Goal: Information Seeking & Learning: Learn about a topic

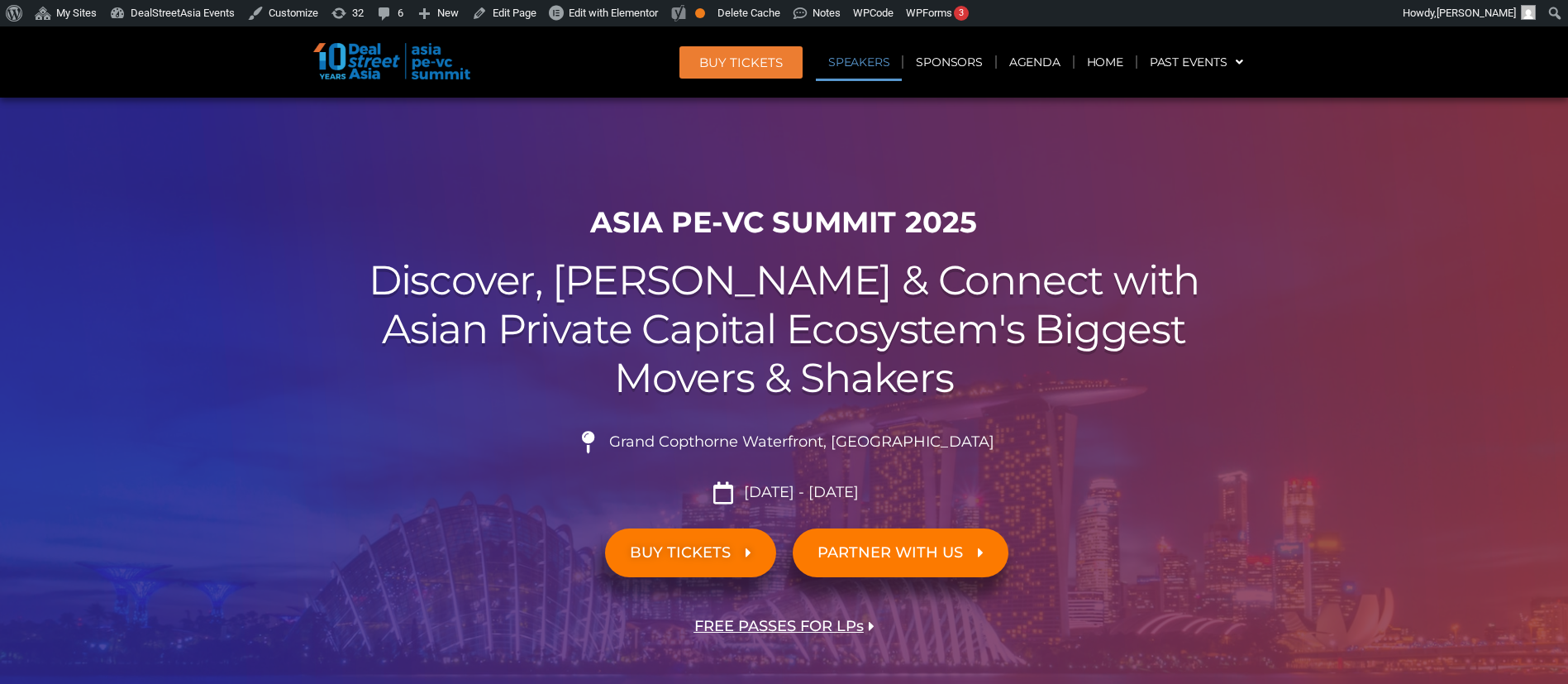
click at [883, 48] on link "Speakers" at bounding box center [859, 62] width 86 height 38
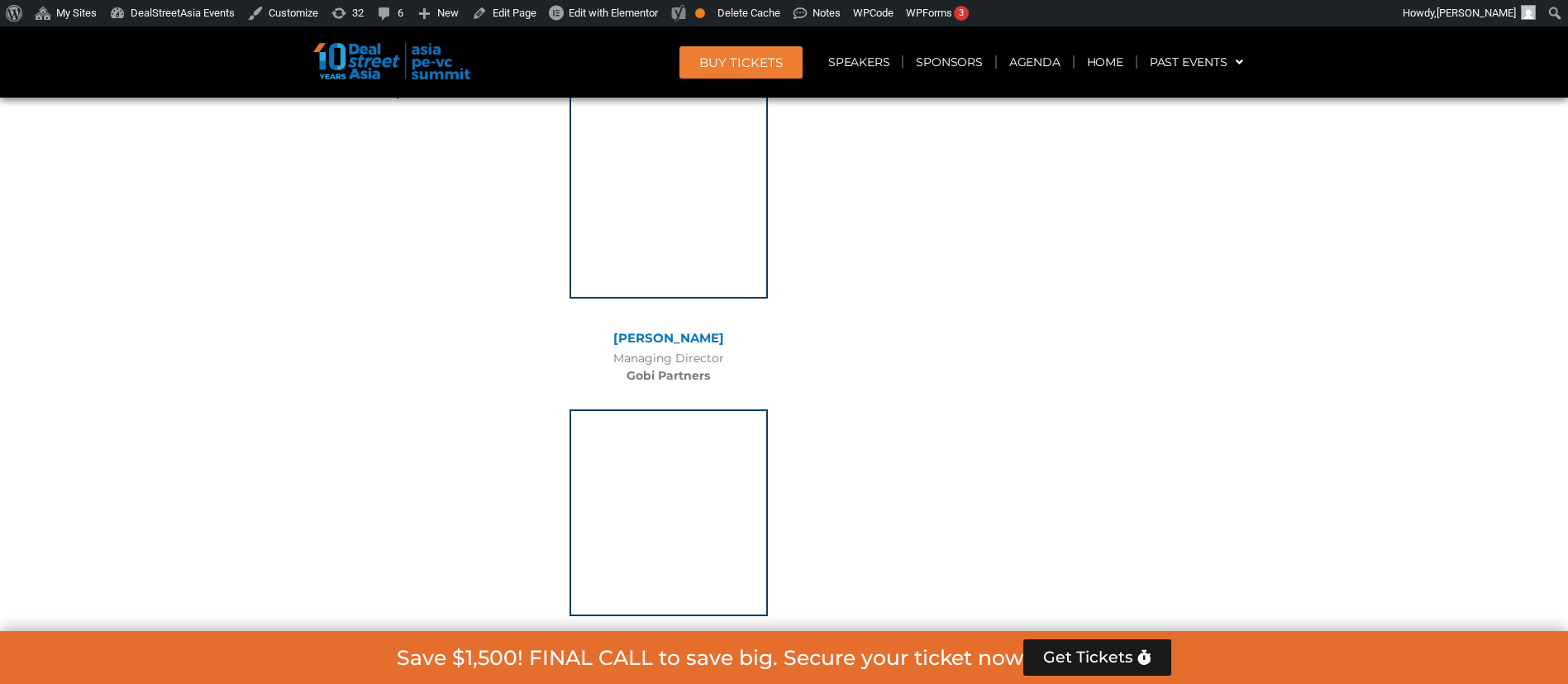
scroll to position [10696, 0]
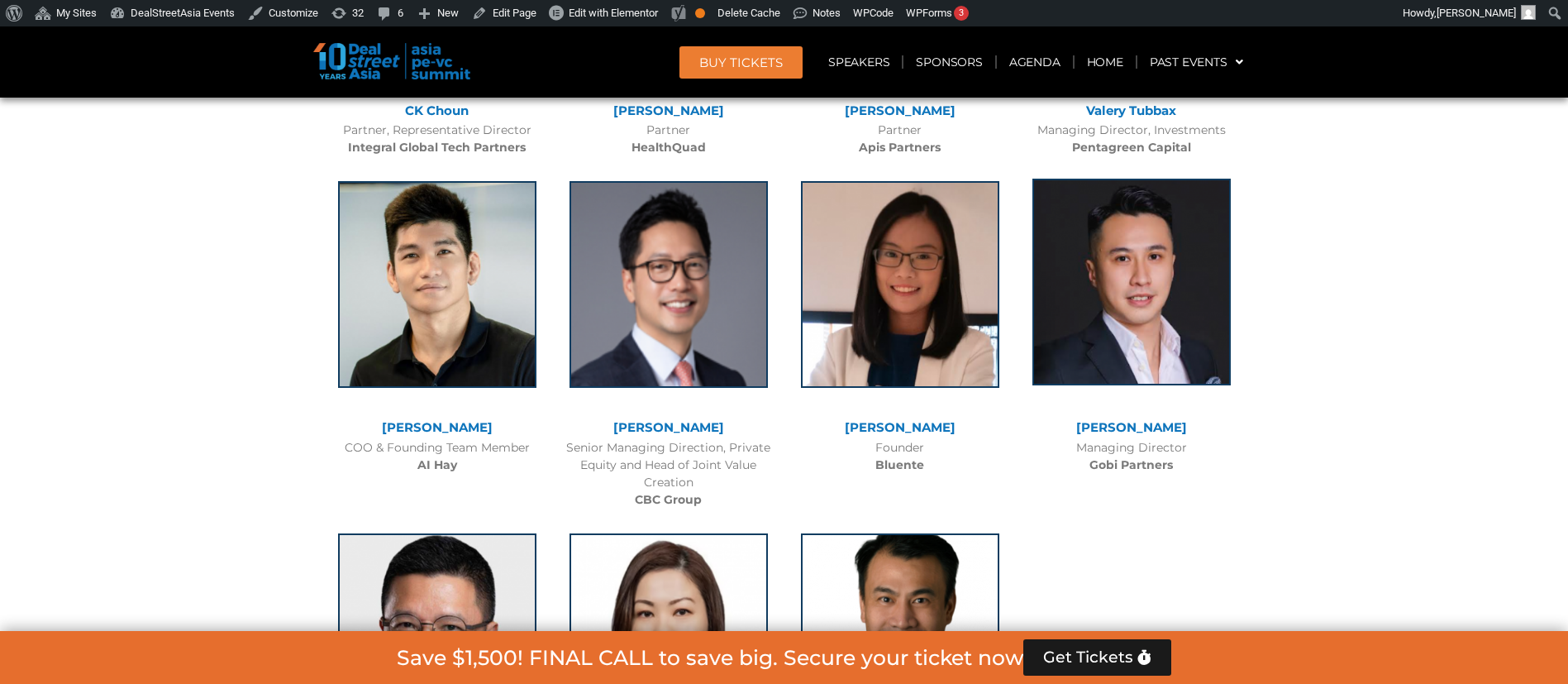
scroll to position [9873, 0]
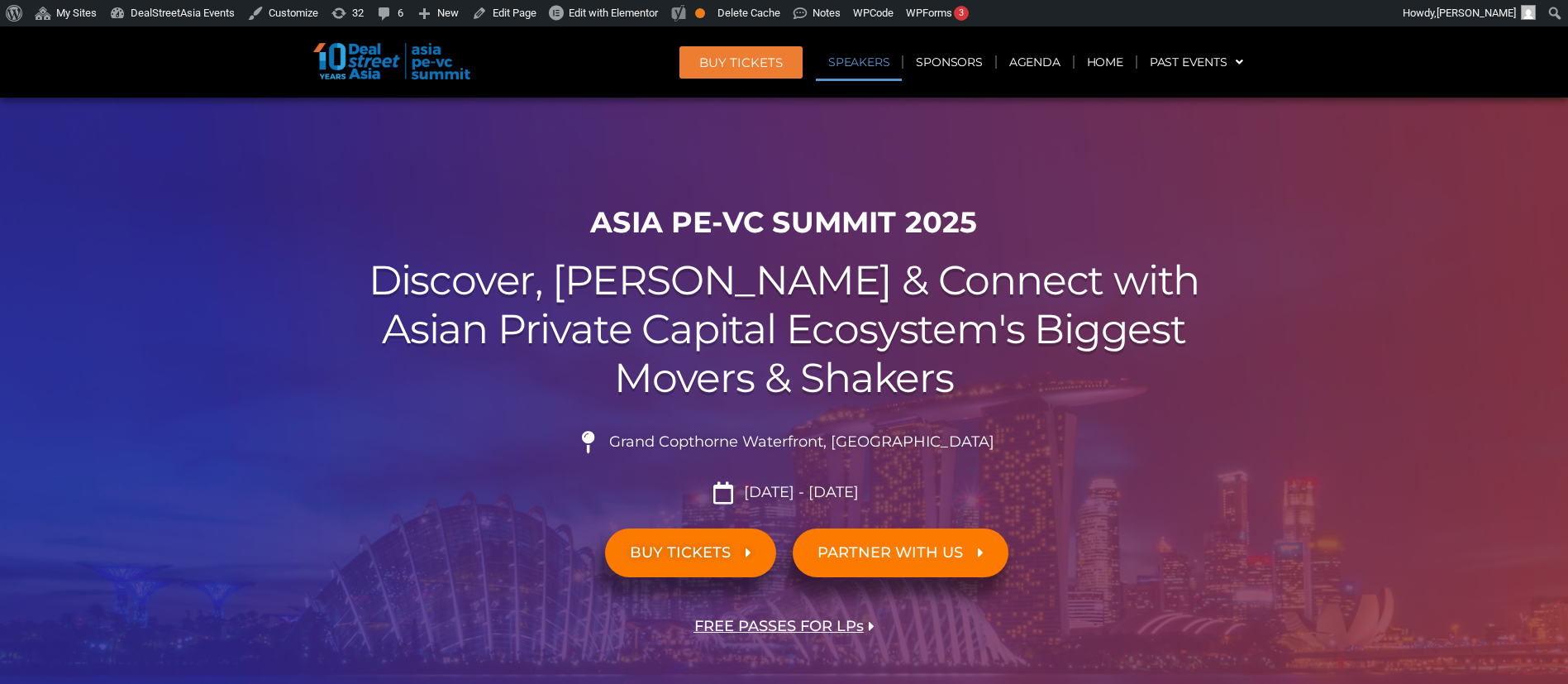
click at [858, 73] on link "Speakers" at bounding box center [859, 62] width 86 height 38
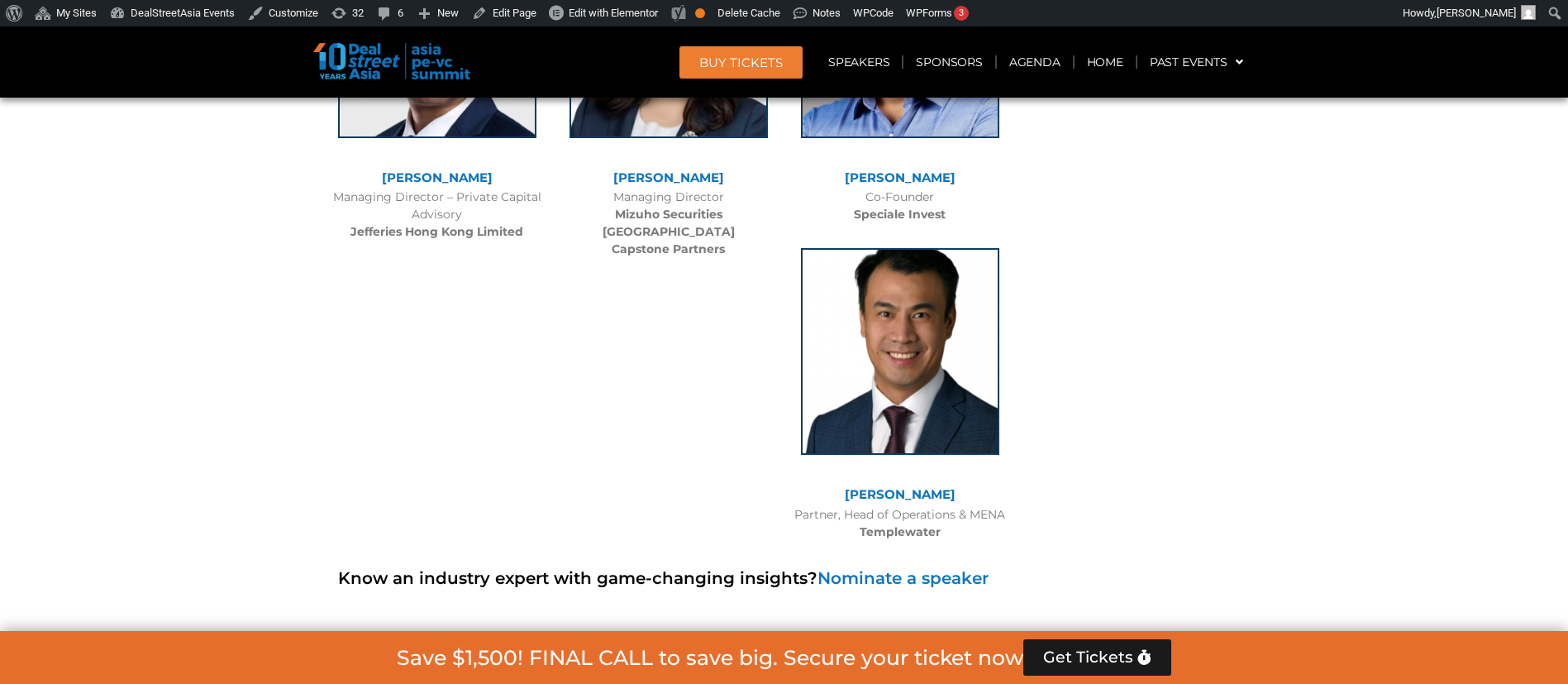
scroll to position [10501, 0]
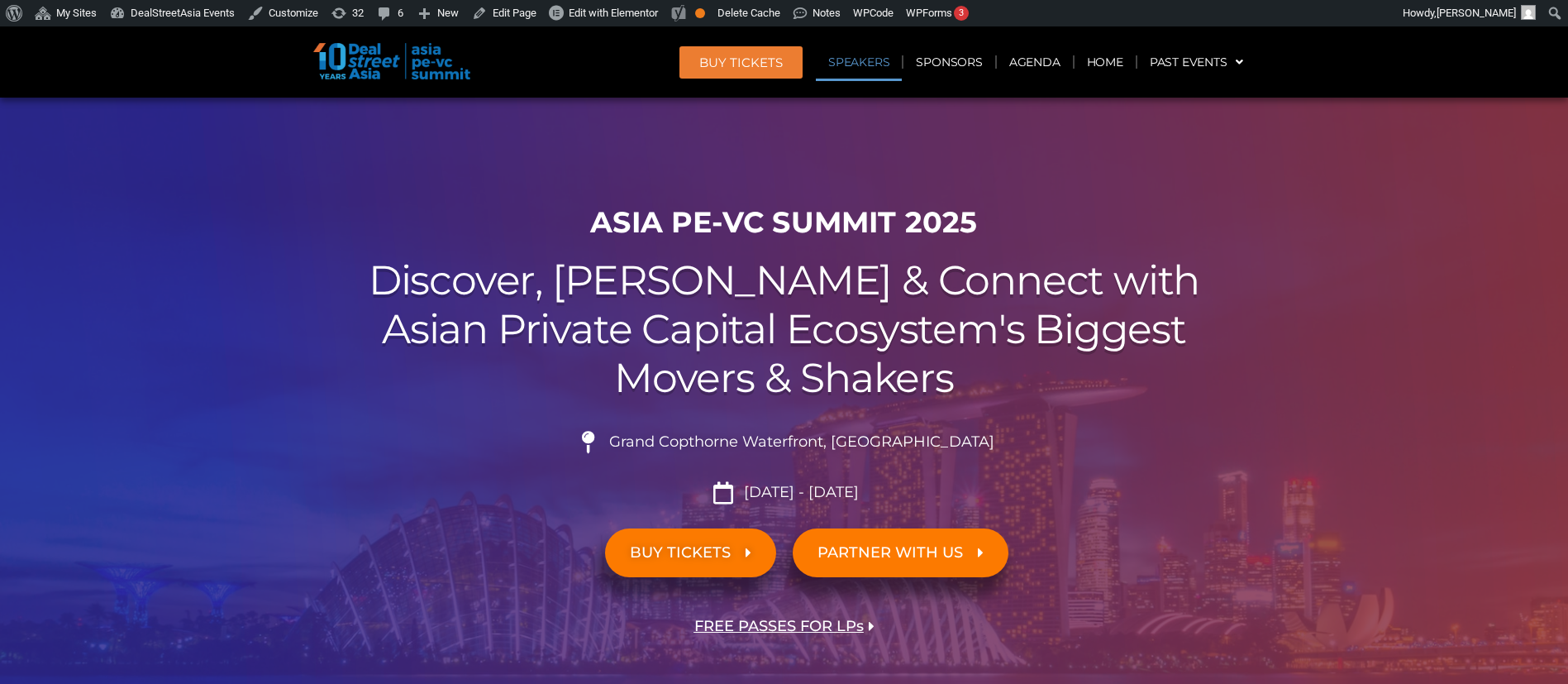
click at [864, 61] on link "Speakers" at bounding box center [859, 62] width 86 height 38
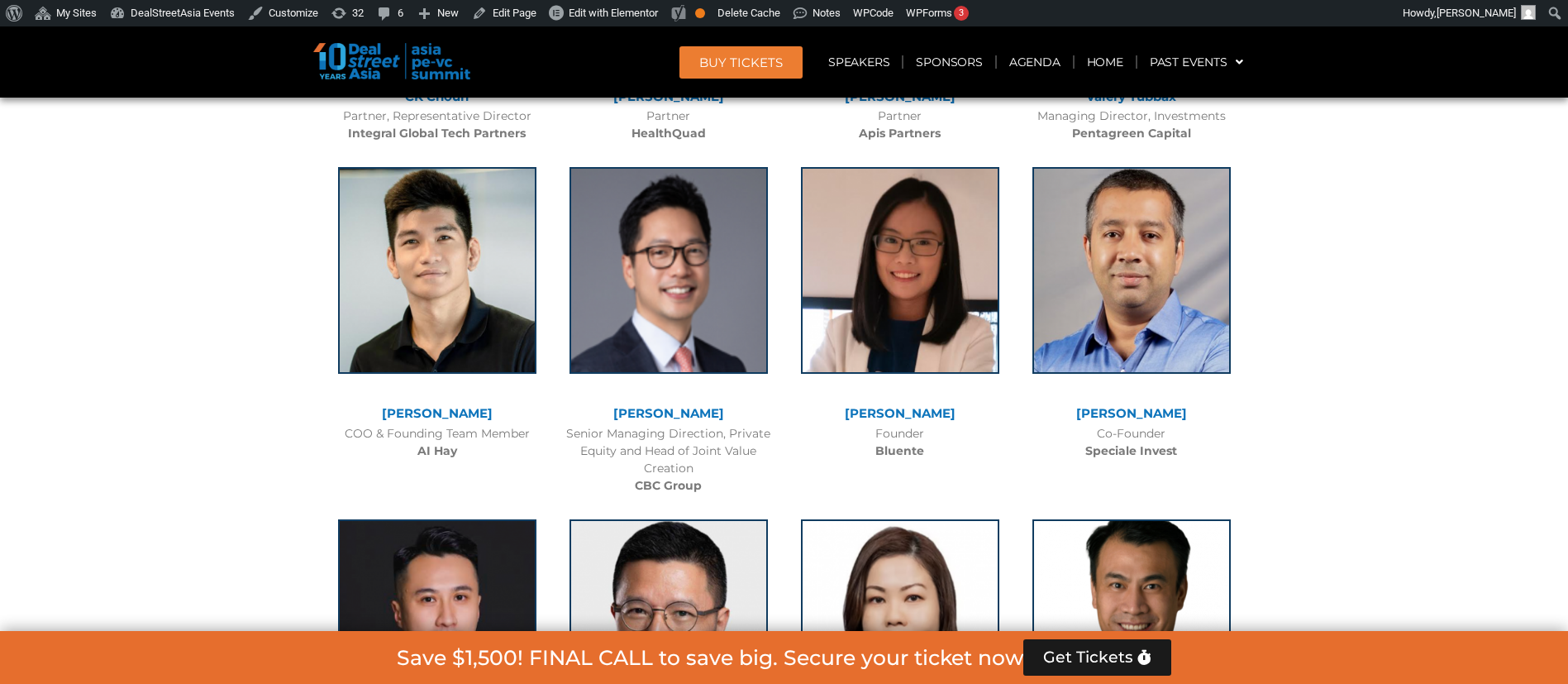
scroll to position [10295, 0]
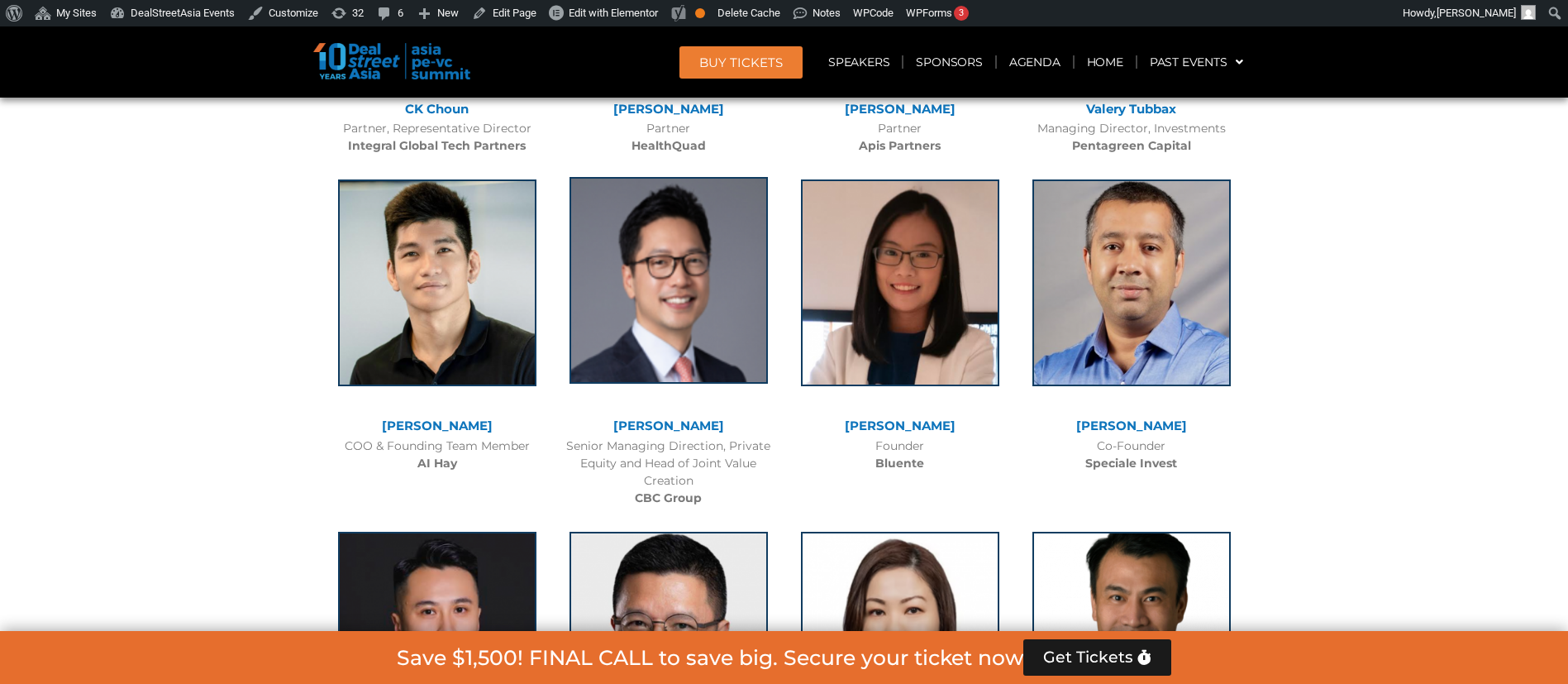
click at [734, 185] on img at bounding box center [668, 281] width 198 height 206
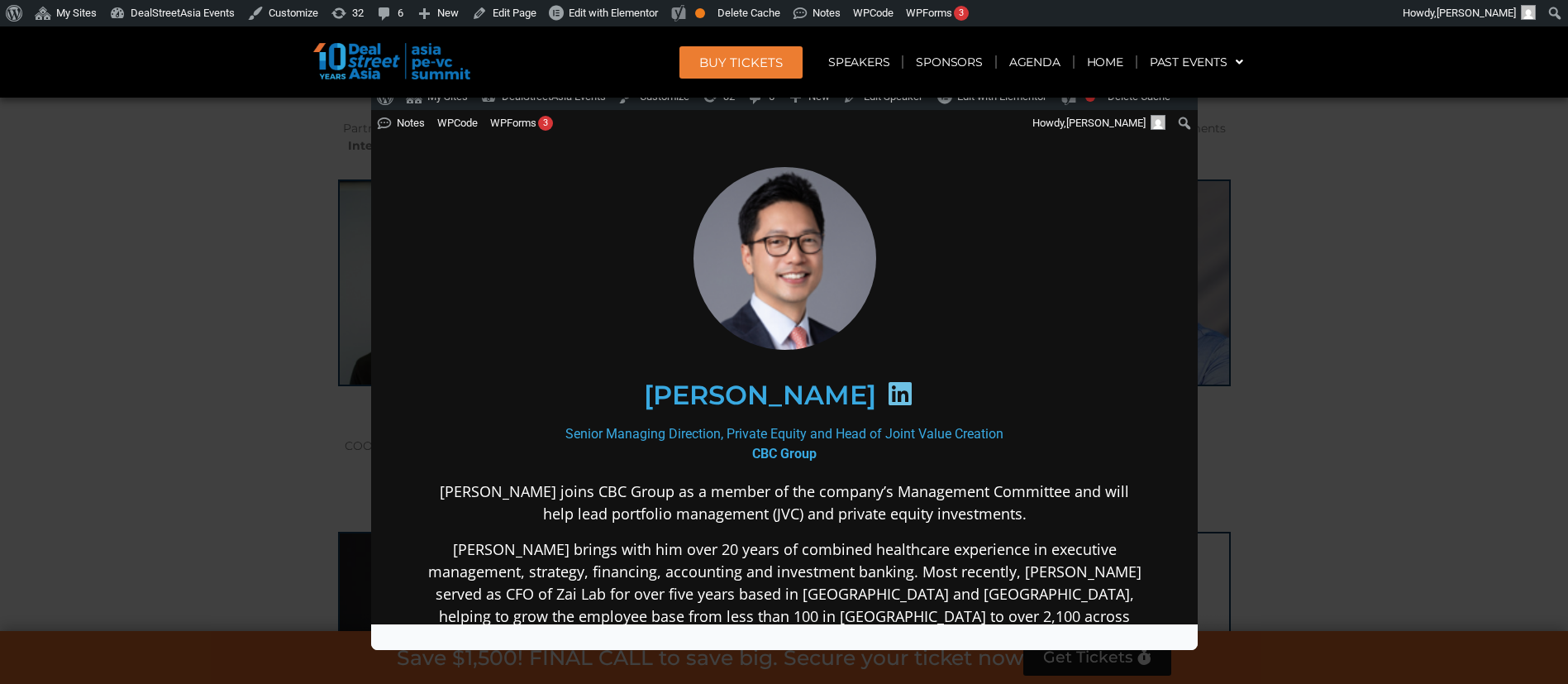
scroll to position [0, 0]
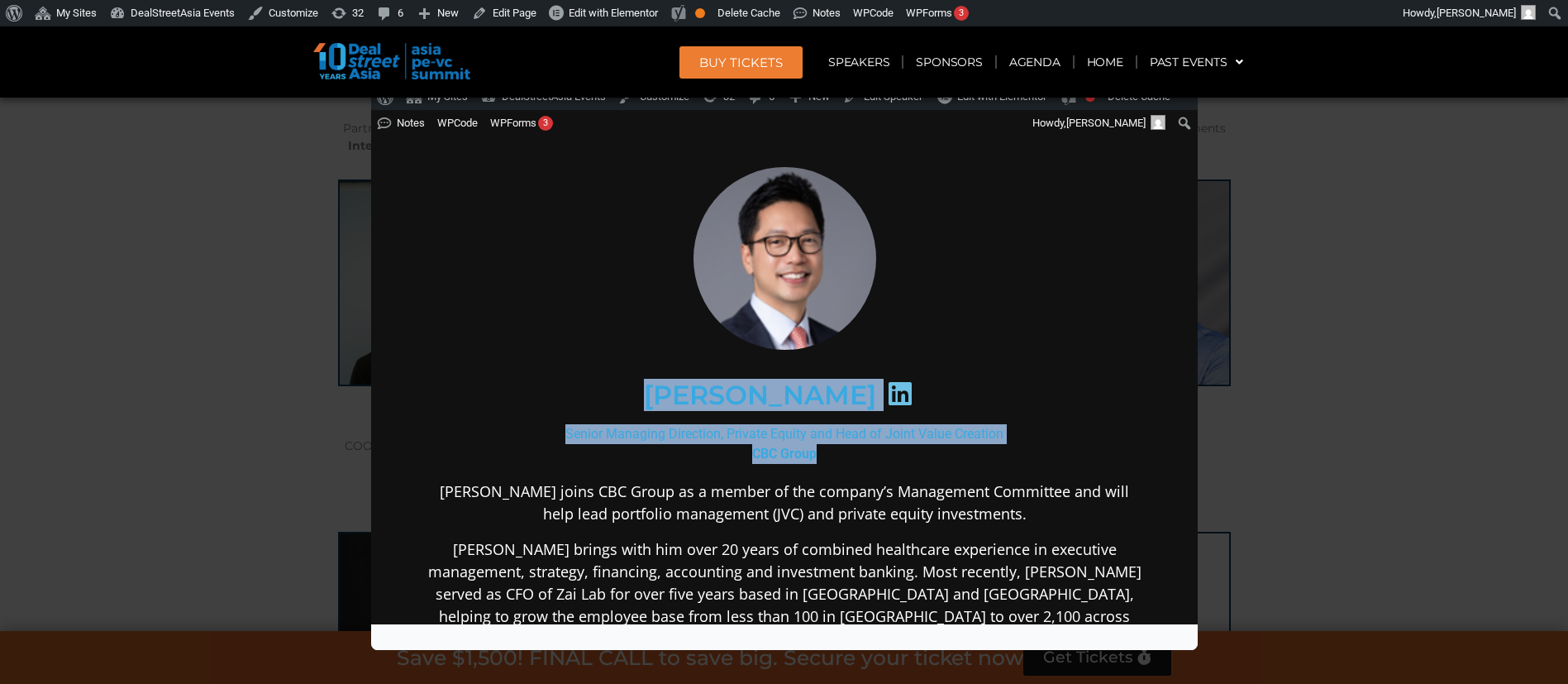
click at [750, 419] on div "[PERSON_NAME]" at bounding box center [783, 394] width 643 height 85
drag, startPoint x: 815, startPoint y: 449, endPoint x: 548, endPoint y: 424, distance: 268.2
click at [548, 424] on div "Senior Managing Direction, Private Equity and Head of Joint Value Creation CBC …" at bounding box center [784, 444] width 714 height 39
copy div "Senior Managing Direction, Private Equity and Head of Joint Value Creation CBC …"
click at [1302, 407] on div "Speaker Profile ×" at bounding box center [784, 342] width 1568 height 684
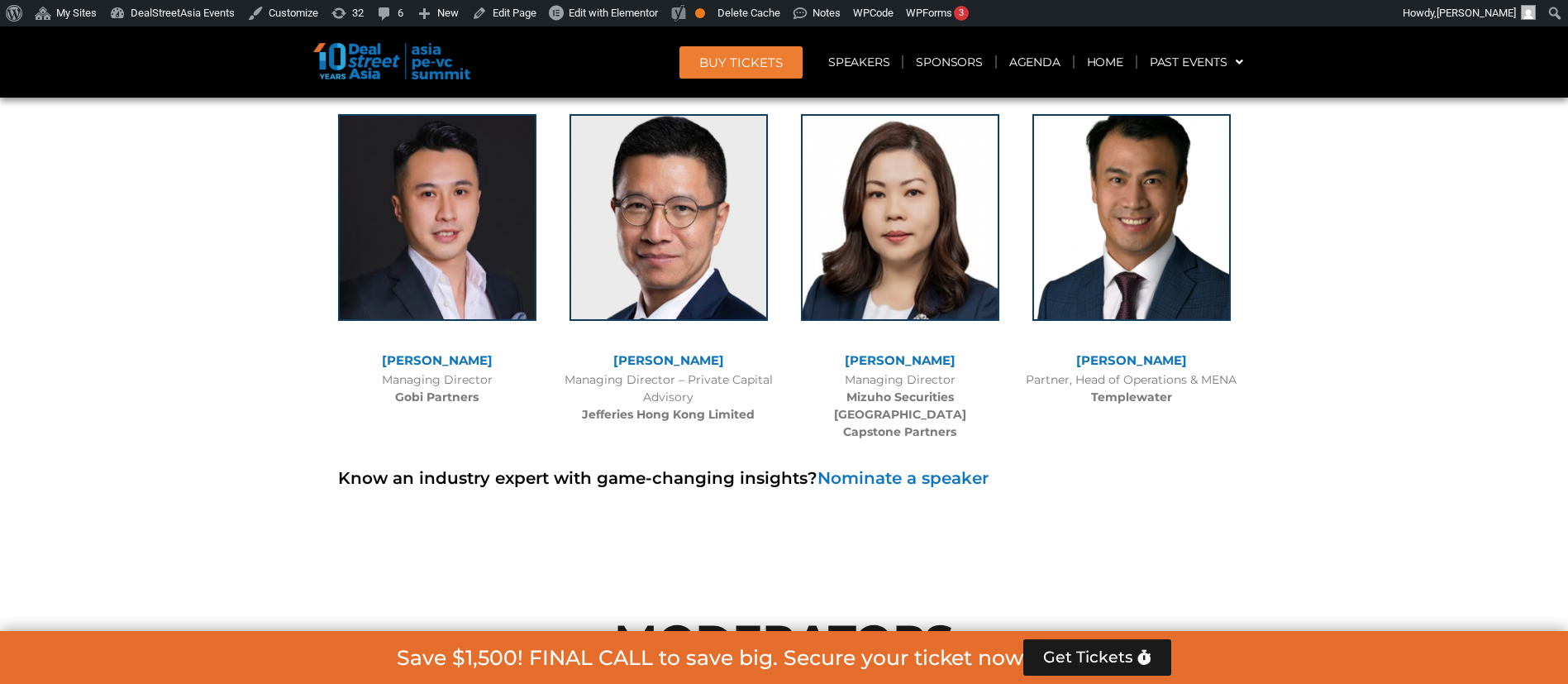
scroll to position [10362, 0]
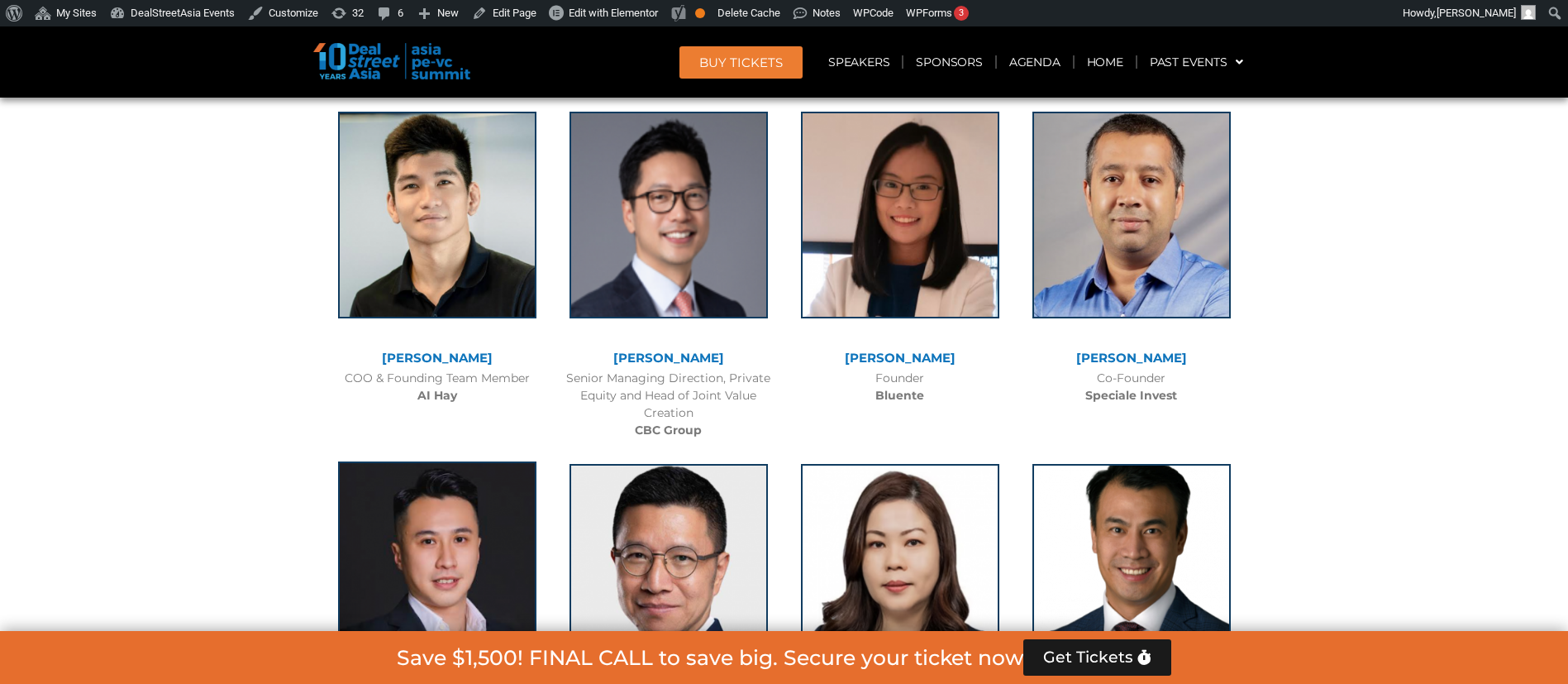
click at [375, 521] on img at bounding box center [436, 565] width 198 height 206
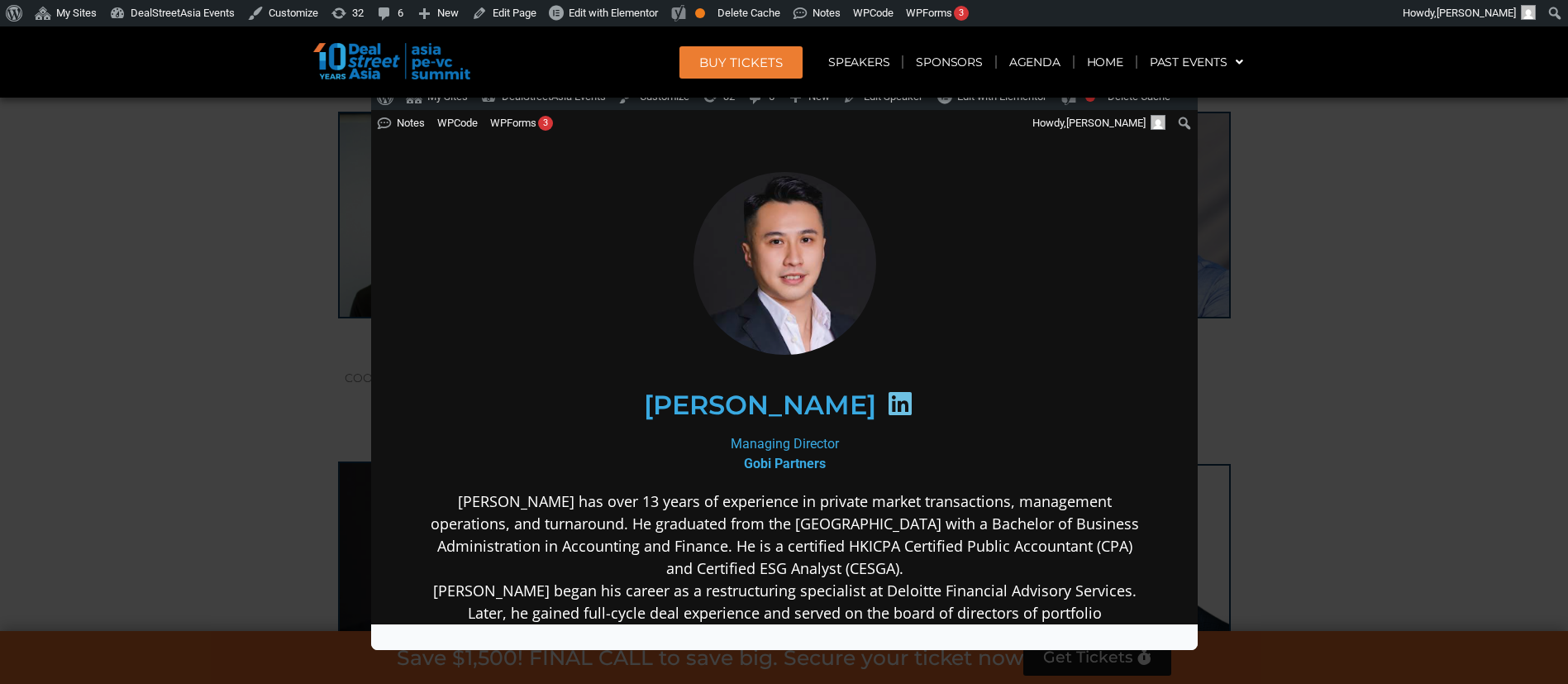
scroll to position [0, 0]
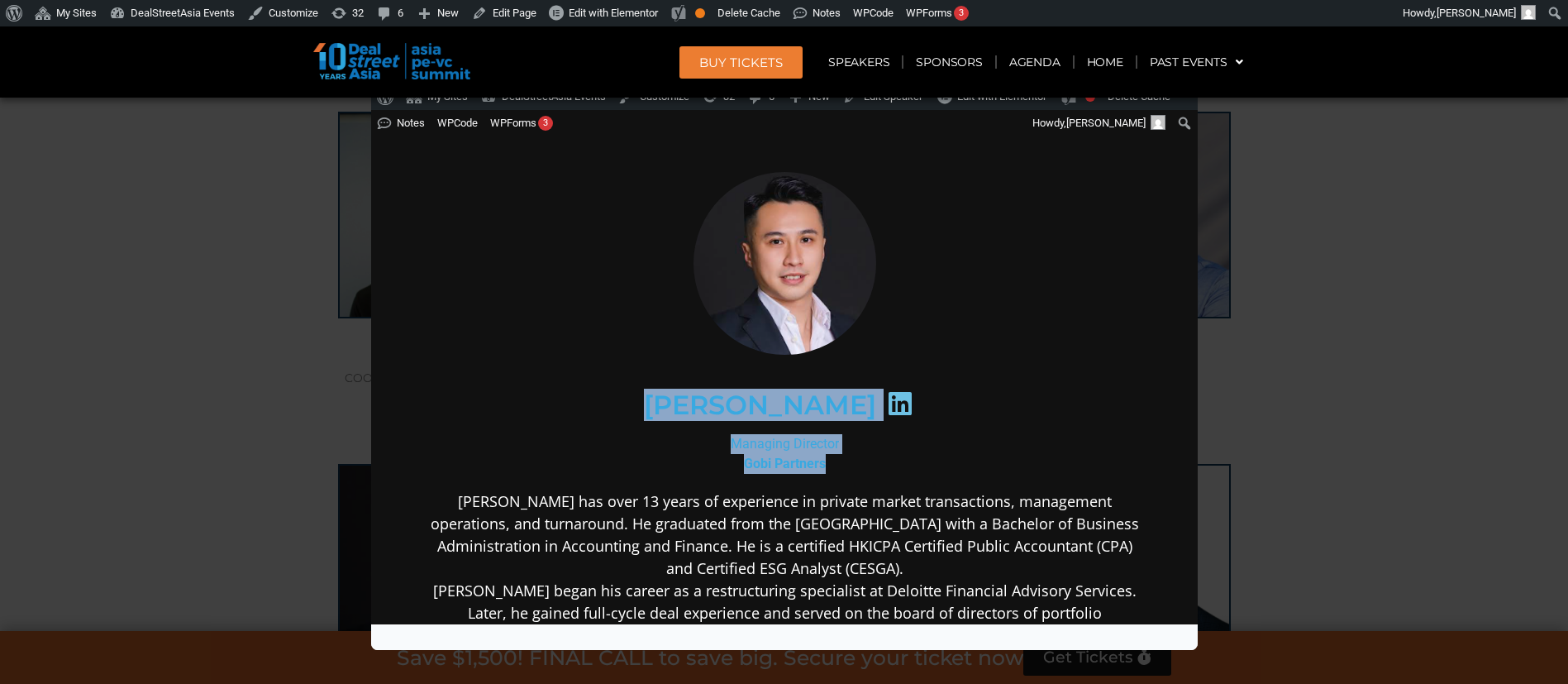
click at [801, 455] on b "Gobi Partners" at bounding box center [784, 463] width 82 height 16
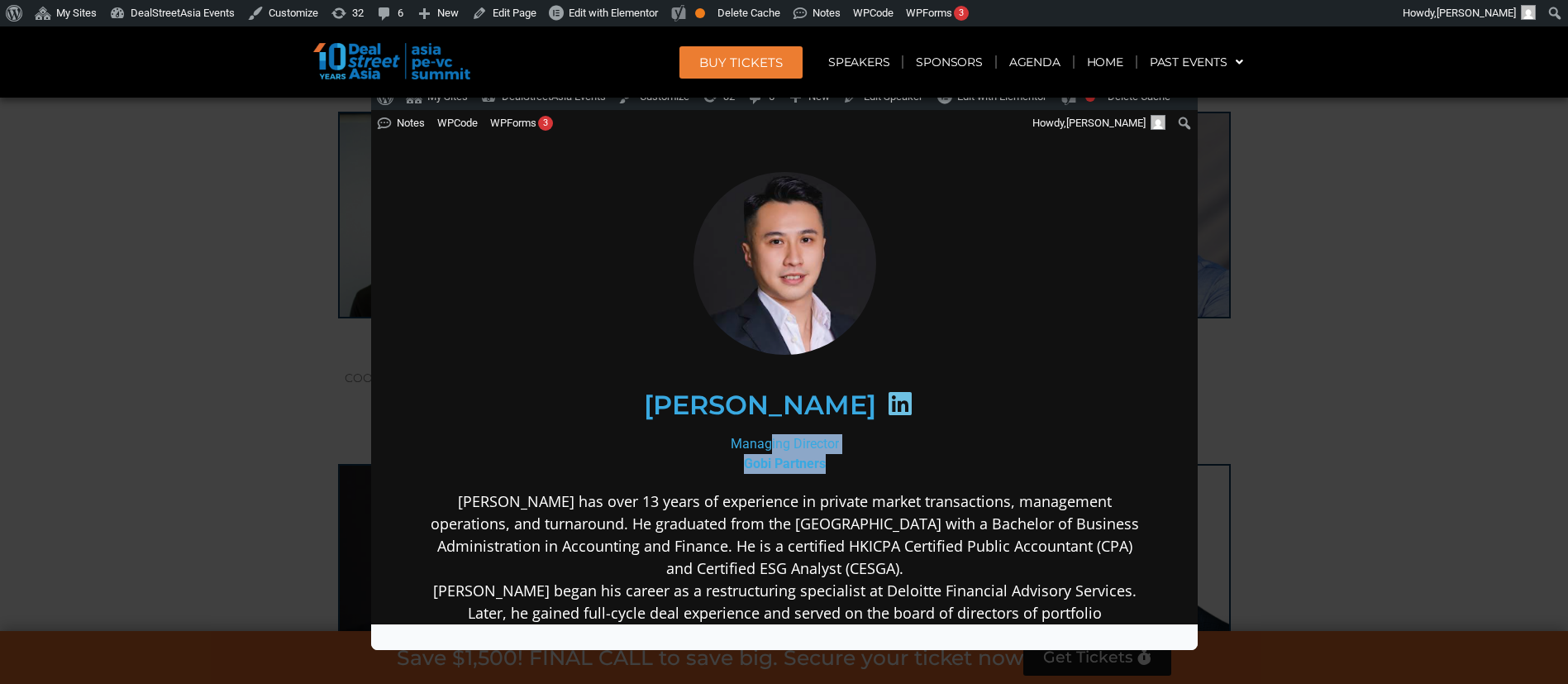
drag, startPoint x: 819, startPoint y: 457, endPoint x: 720, endPoint y: 445, distance: 99.7
click at [720, 445] on div "Managing Director Gobi Partners" at bounding box center [784, 453] width 714 height 39
copy div "Managing Director Gobi Partners"
click at [1381, 235] on div "Speaker Profile ×" at bounding box center [784, 342] width 1568 height 684
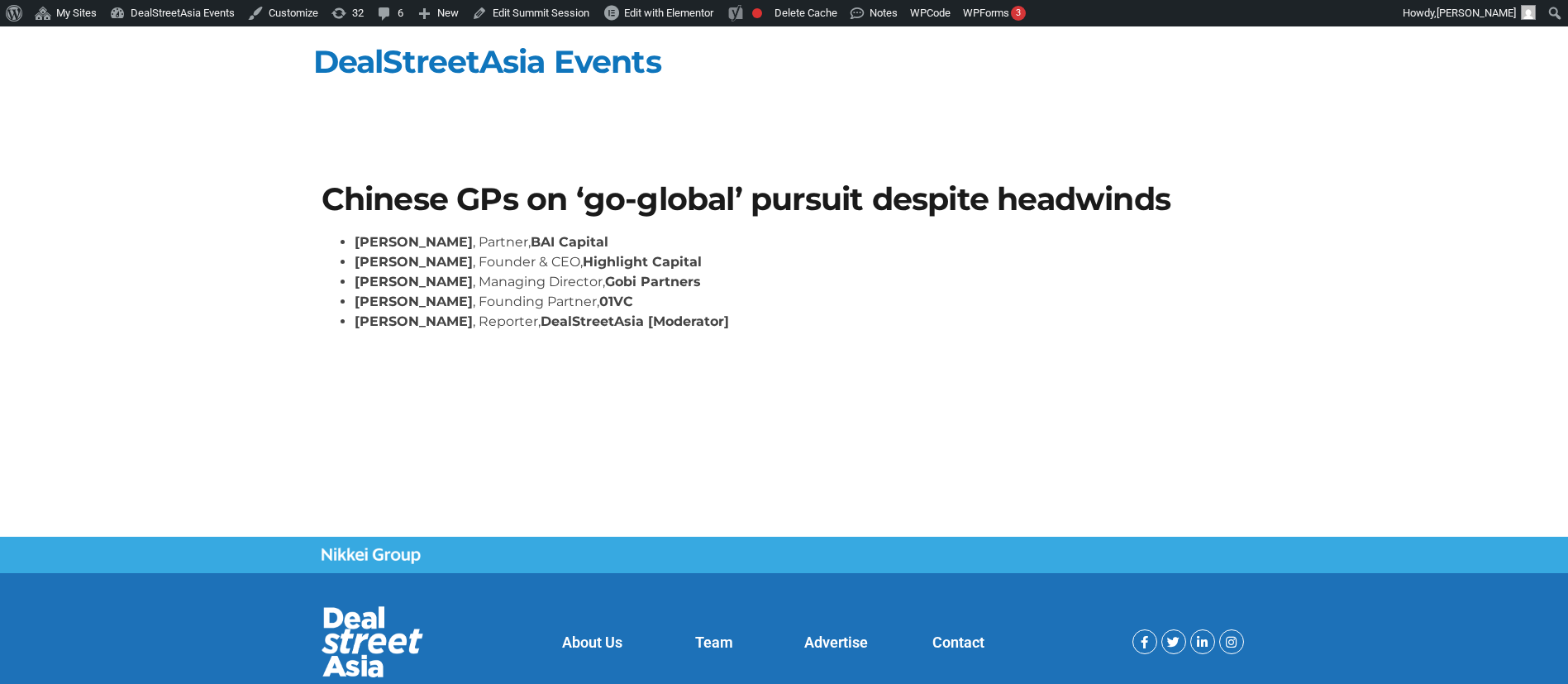
click at [816, 185] on h1 "Chinese GPs on ‘go-global’ pursuit despite headwinds" at bounding box center [784, 199] width 926 height 31
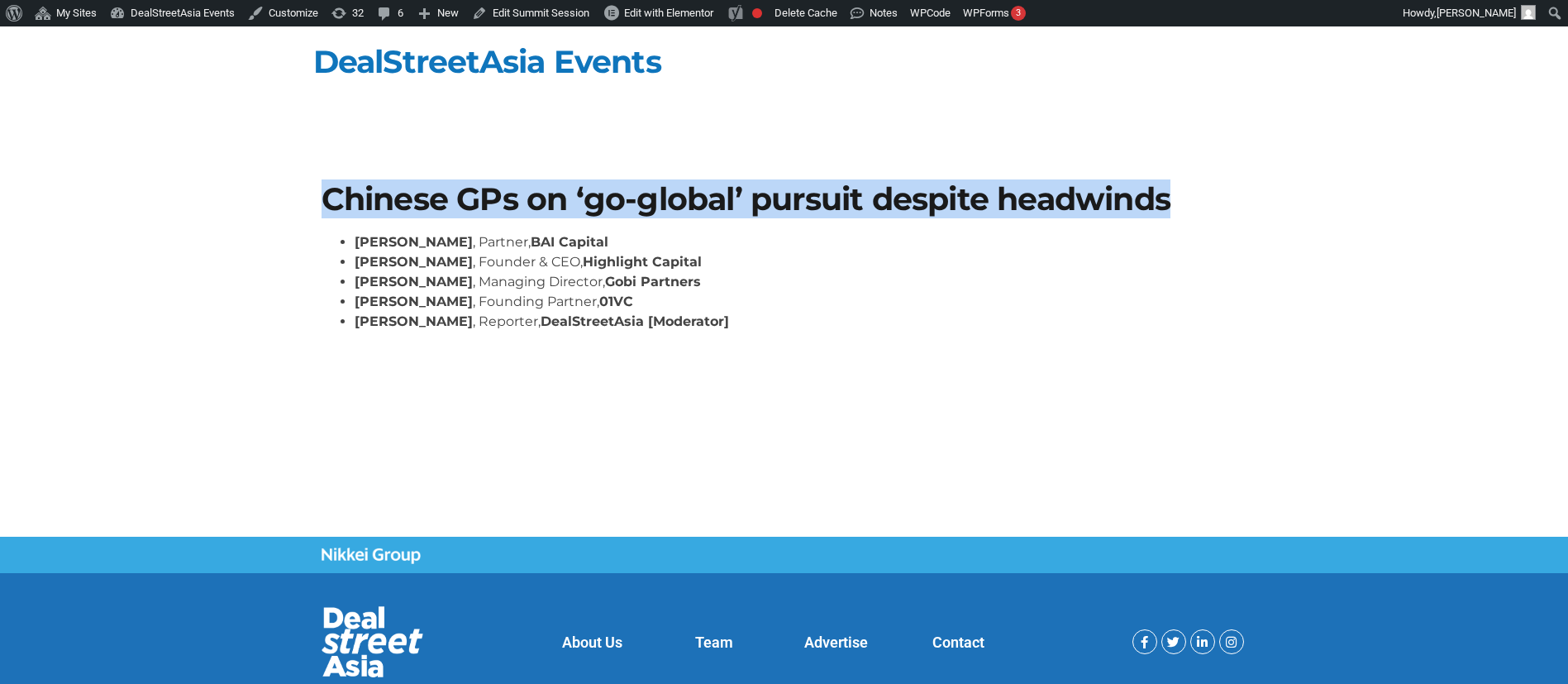
click at [816, 185] on h1 "Chinese GPs on ‘go-global’ pursuit despite headwinds" at bounding box center [784, 199] width 926 height 31
copy div "Chinese GPs on ‘go-global’ pursuit despite headwinds"
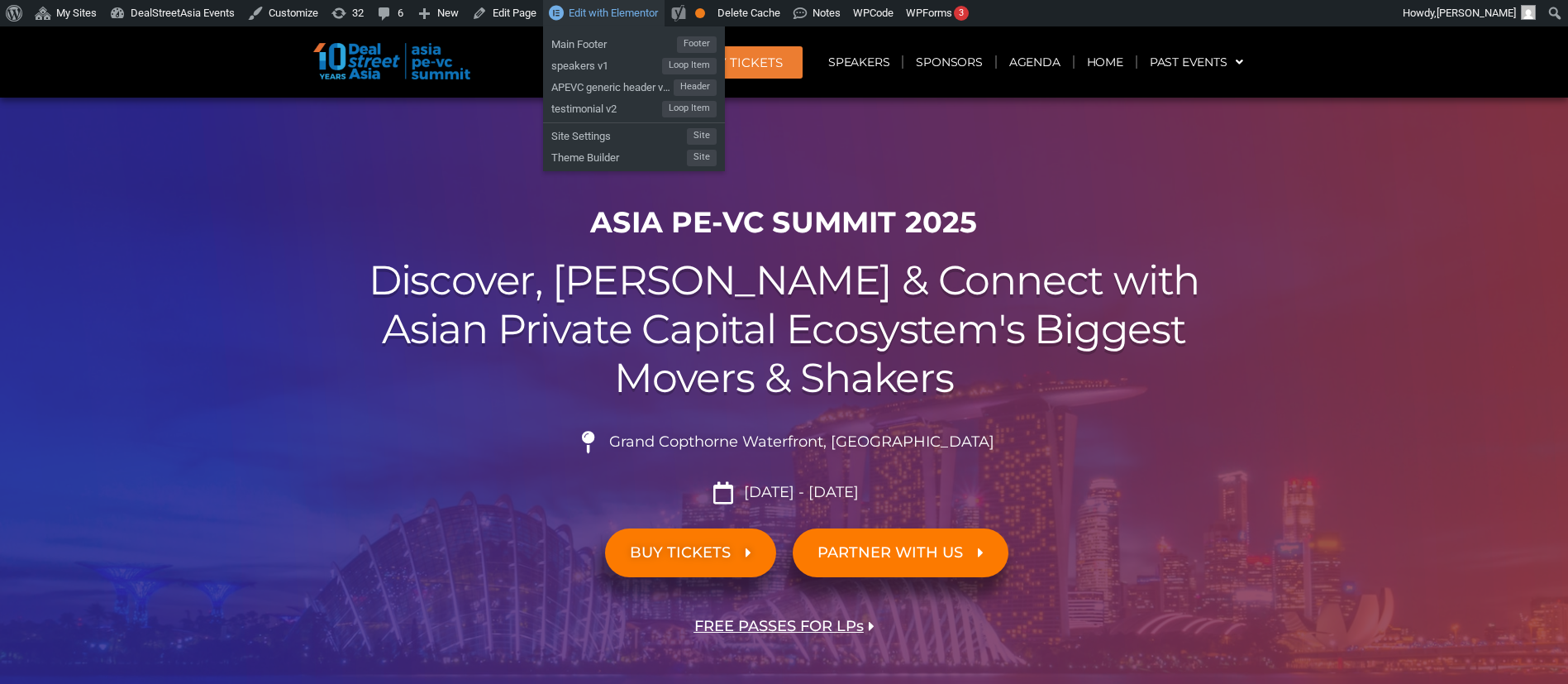
click at [591, 16] on span "Edit with Elementor" at bounding box center [613, 12] width 89 height 12
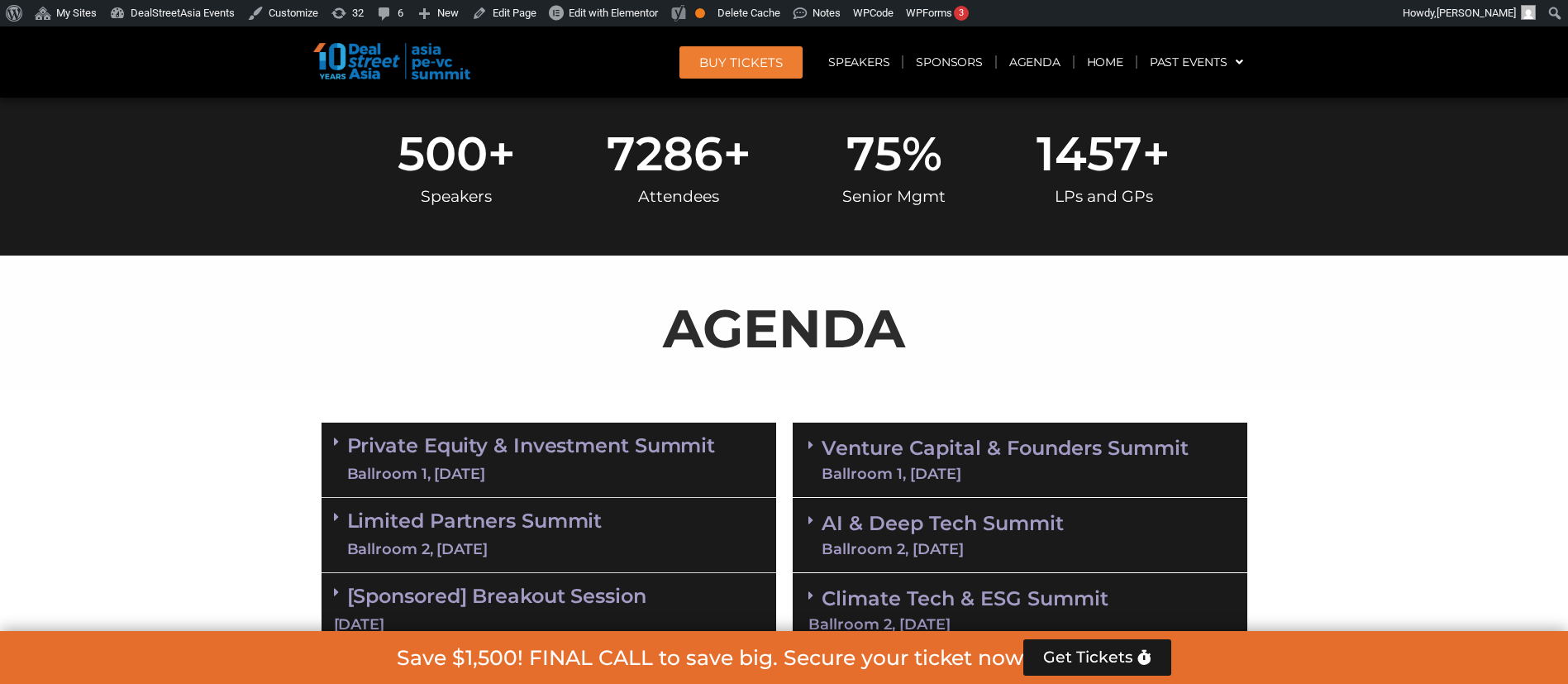
scroll to position [705, 0]
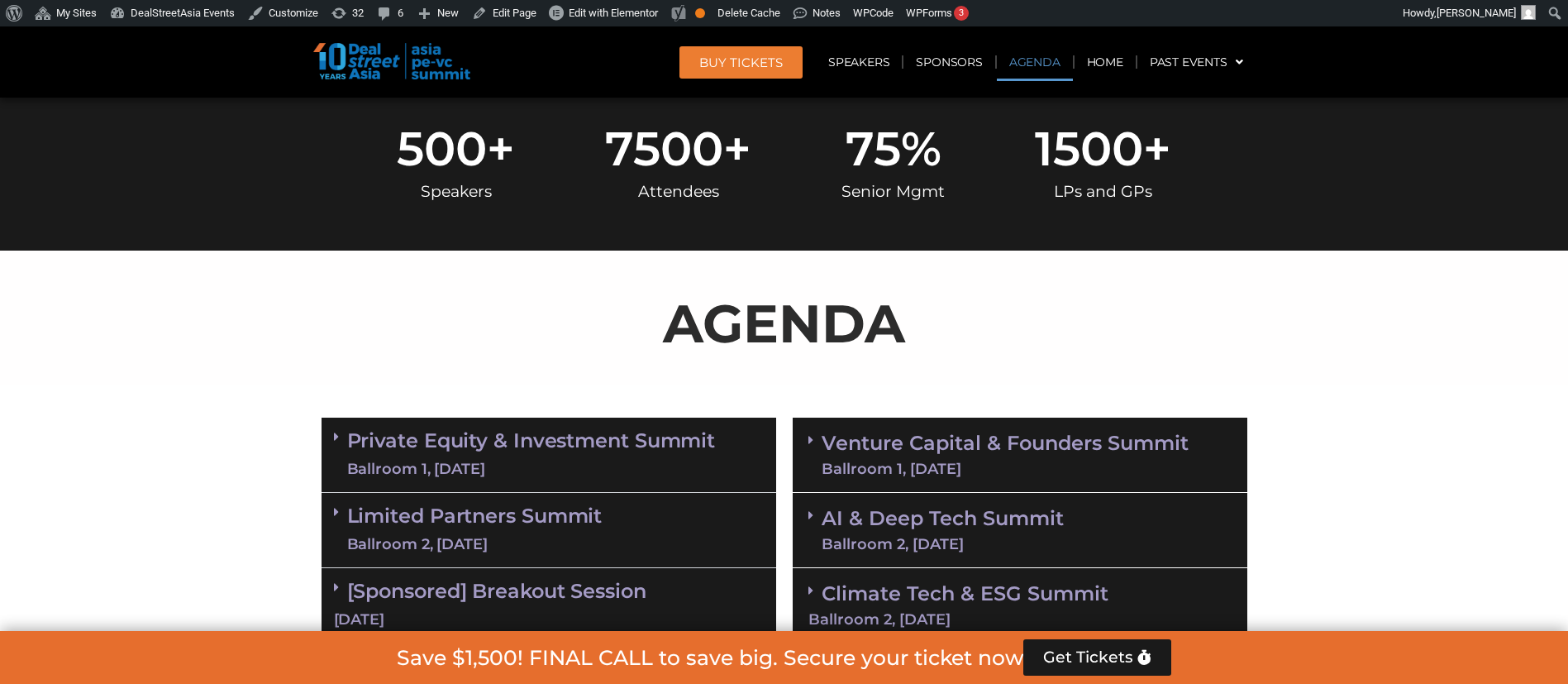
click at [958, 494] on div "AI & Deep Tech Summit Ballroom 2, [DATE]" at bounding box center [1020, 530] width 455 height 75
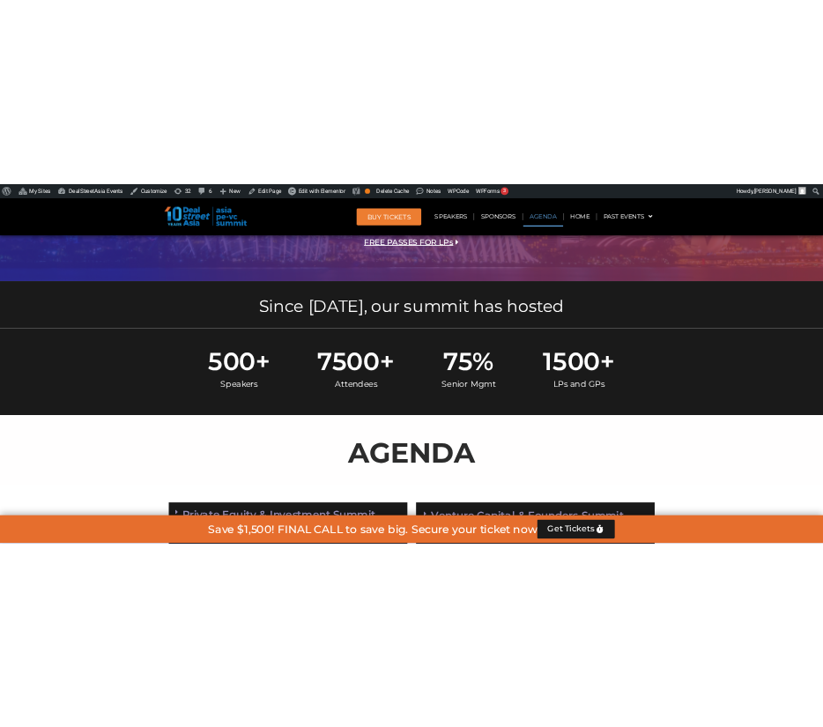
scroll to position [891, 0]
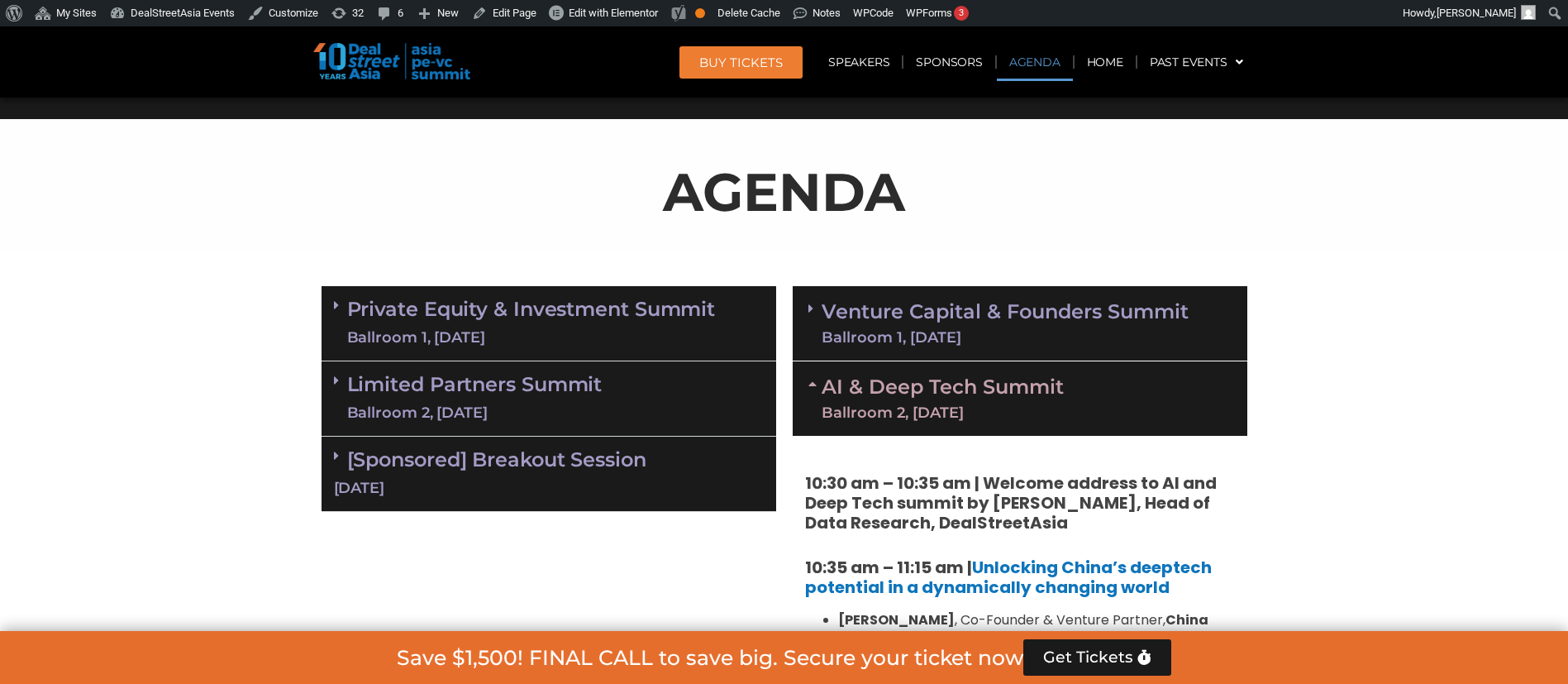
click at [997, 381] on link "AI & Deep Tech Summit Ballroom 2, [DATE]" at bounding box center [943, 399] width 242 height 43
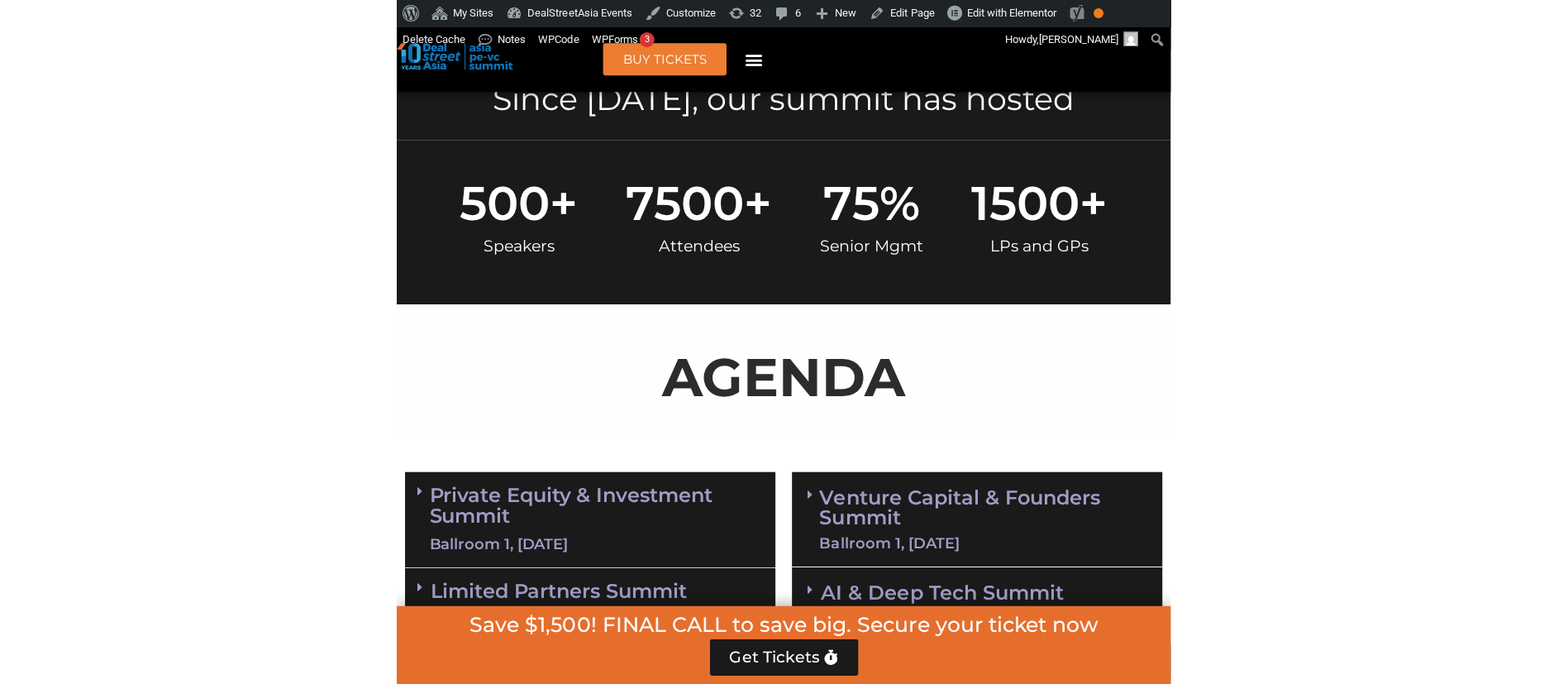
scroll to position [781, 0]
